Goal: Task Accomplishment & Management: Manage account settings

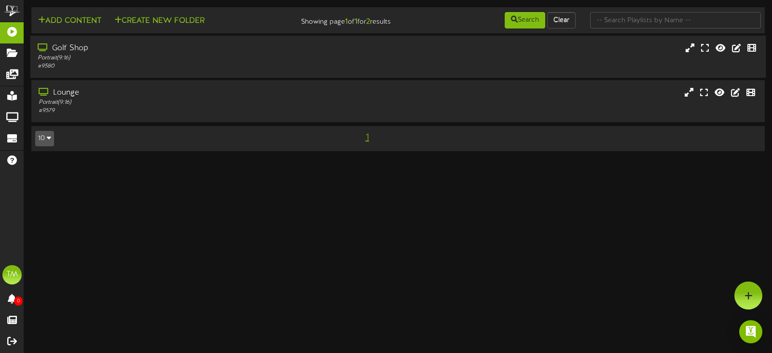
click at [67, 41] on div "Golf Shop Portrait ( 9:16 ) # 9580" at bounding box center [397, 57] width 735 height 42
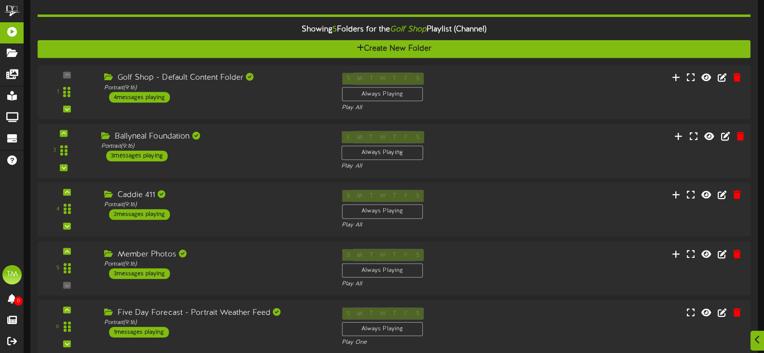
scroll to position [96, 0]
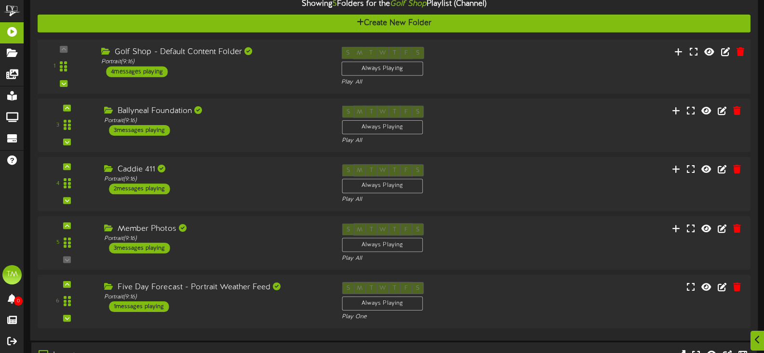
click at [171, 47] on div "Golf Shop - Default Content Folder" at bounding box center [214, 52] width 226 height 11
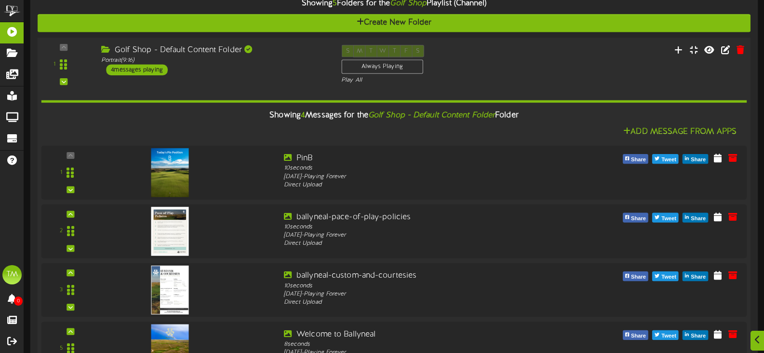
scroll to position [96, 0]
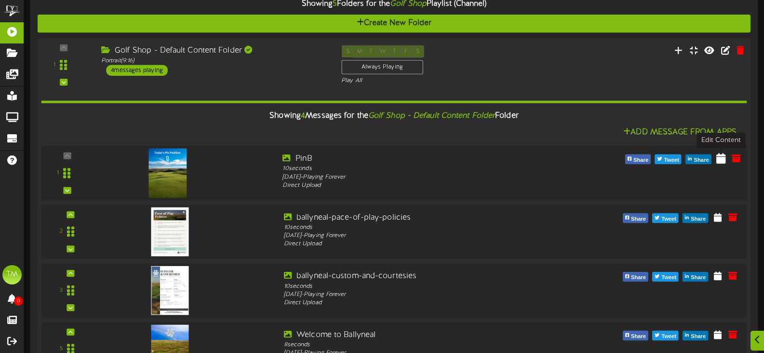
click at [723, 163] on icon at bounding box center [722, 157] width 10 height 11
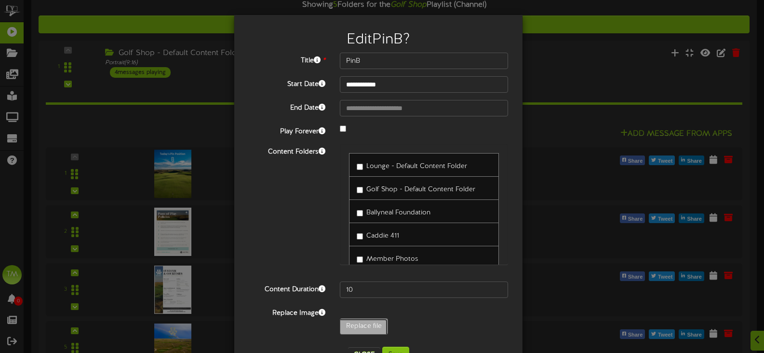
type input "**********"
type input "PinC"
click at [398, 347] on button "Save" at bounding box center [395, 354] width 27 height 16
